Goal: Register for event/course

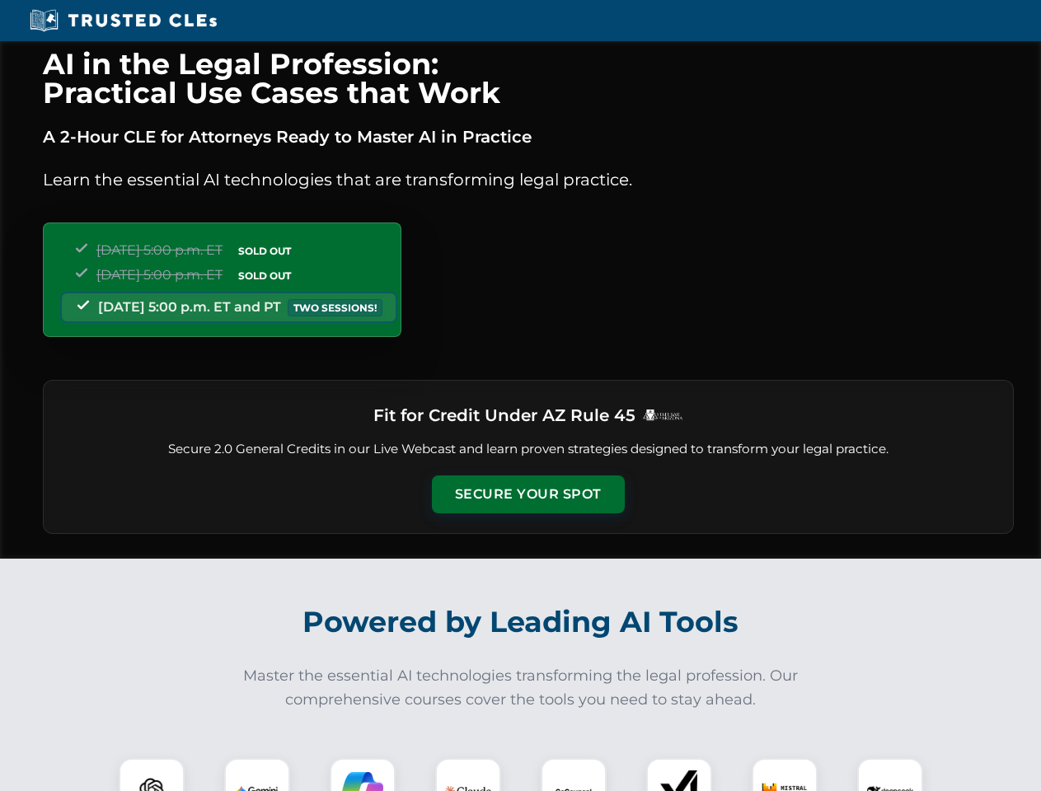
click at [528, 495] on button "Secure Your Spot" at bounding box center [528, 495] width 193 height 38
click at [152, 775] on img at bounding box center [152, 792] width 48 height 48
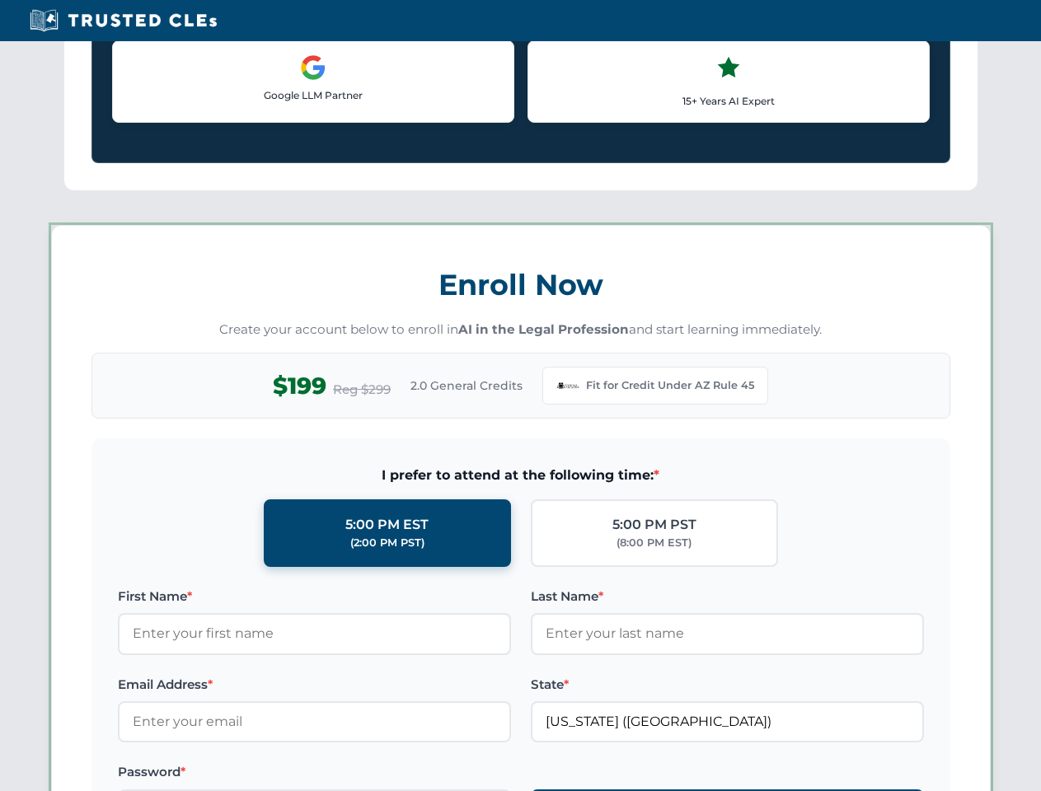
click at [363, 775] on label "Password *" at bounding box center [314, 773] width 393 height 20
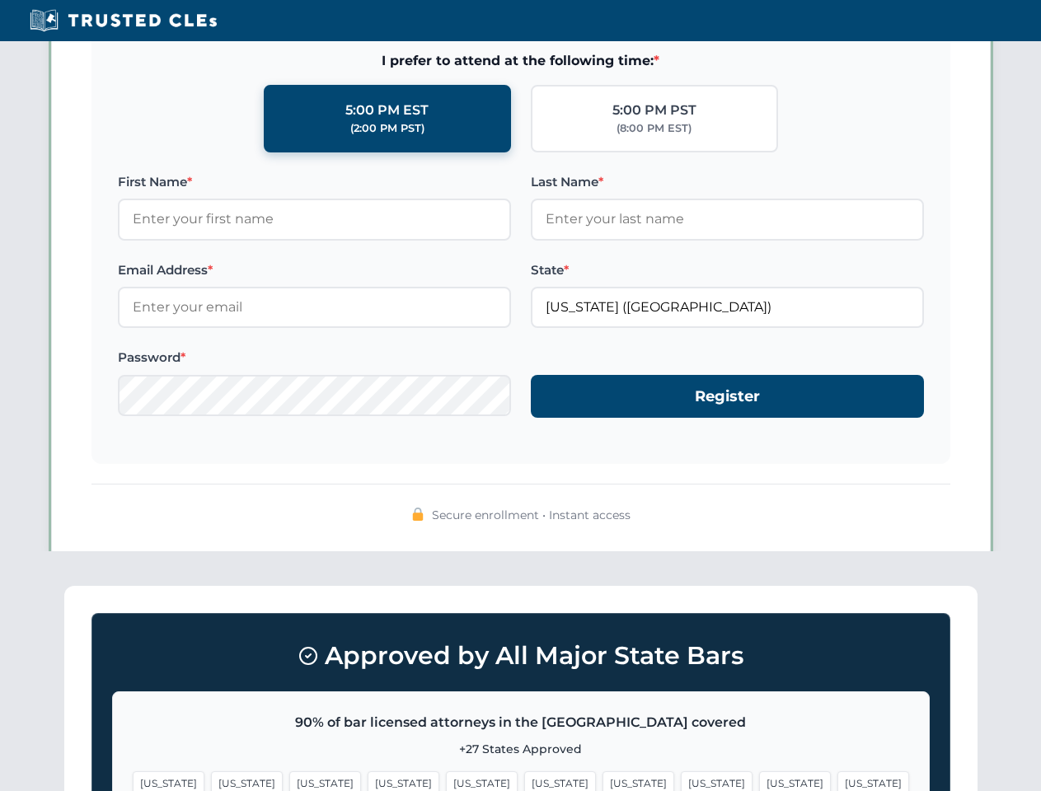
click at [759, 775] on span "[US_STATE]" at bounding box center [795, 784] width 72 height 24
